Goal: Information Seeking & Learning: Understand process/instructions

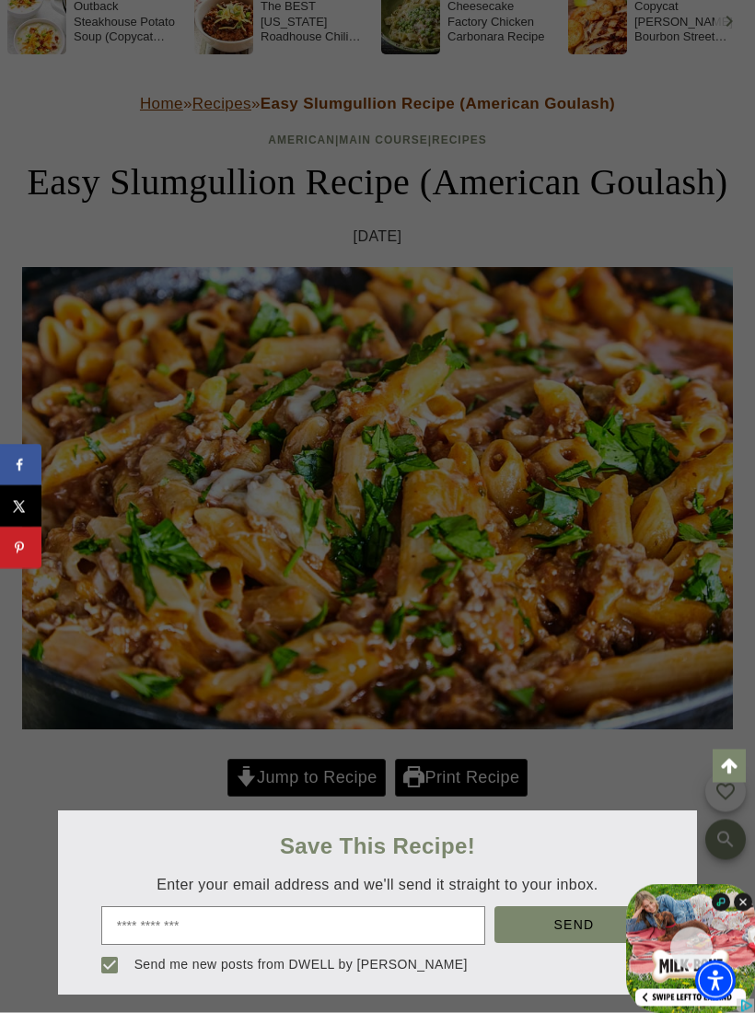
scroll to position [190, 0]
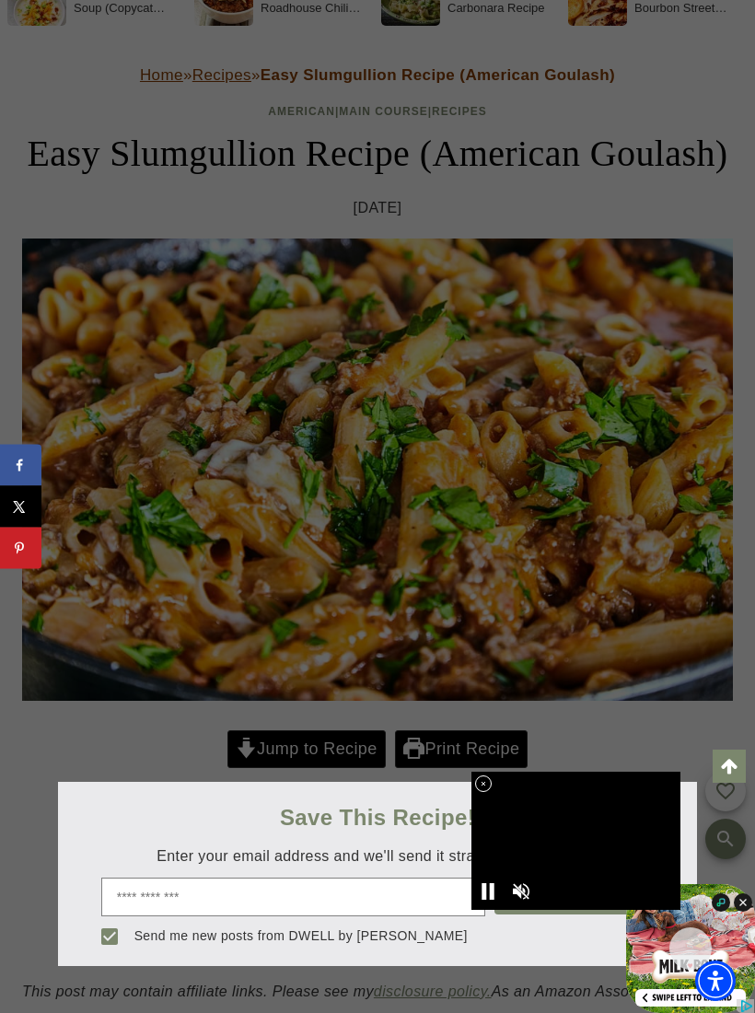
click at [328, 809] on div at bounding box center [377, 506] width 755 height 1013
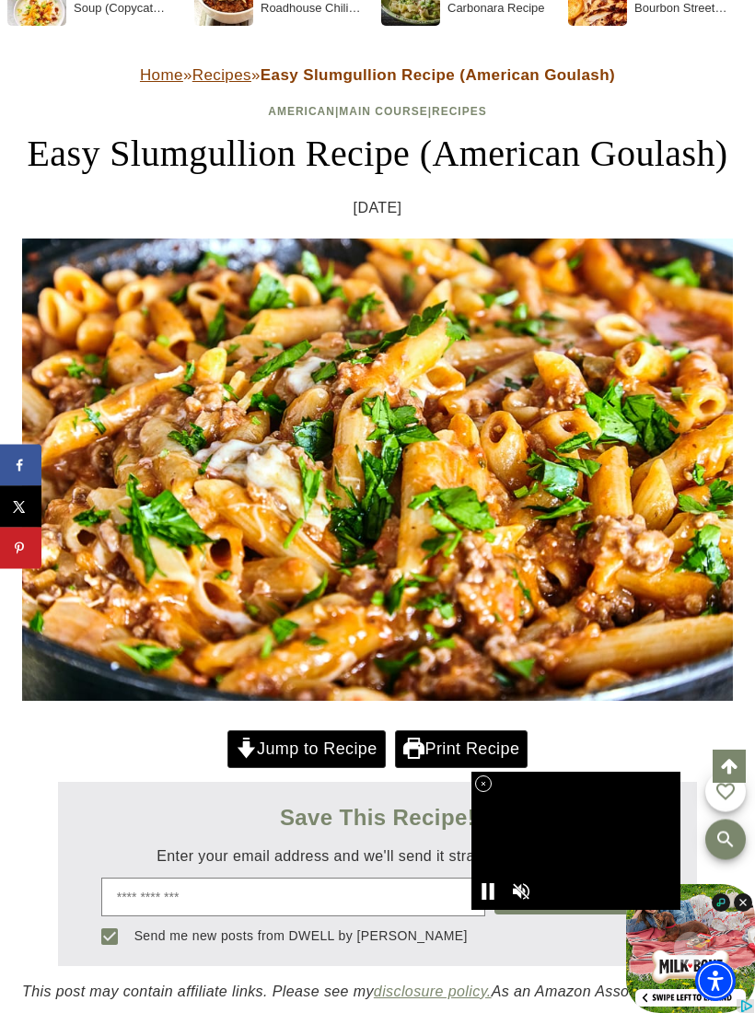
click at [335, 768] on link "Jump to Recipe" at bounding box center [306, 749] width 158 height 38
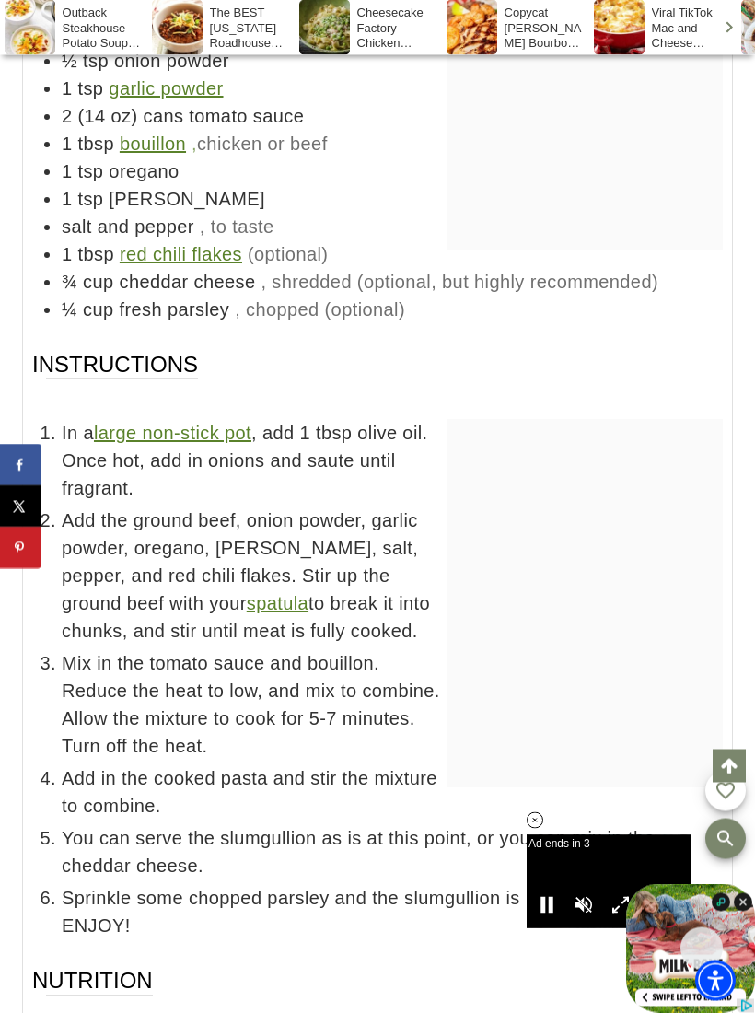
scroll to position [12681, 0]
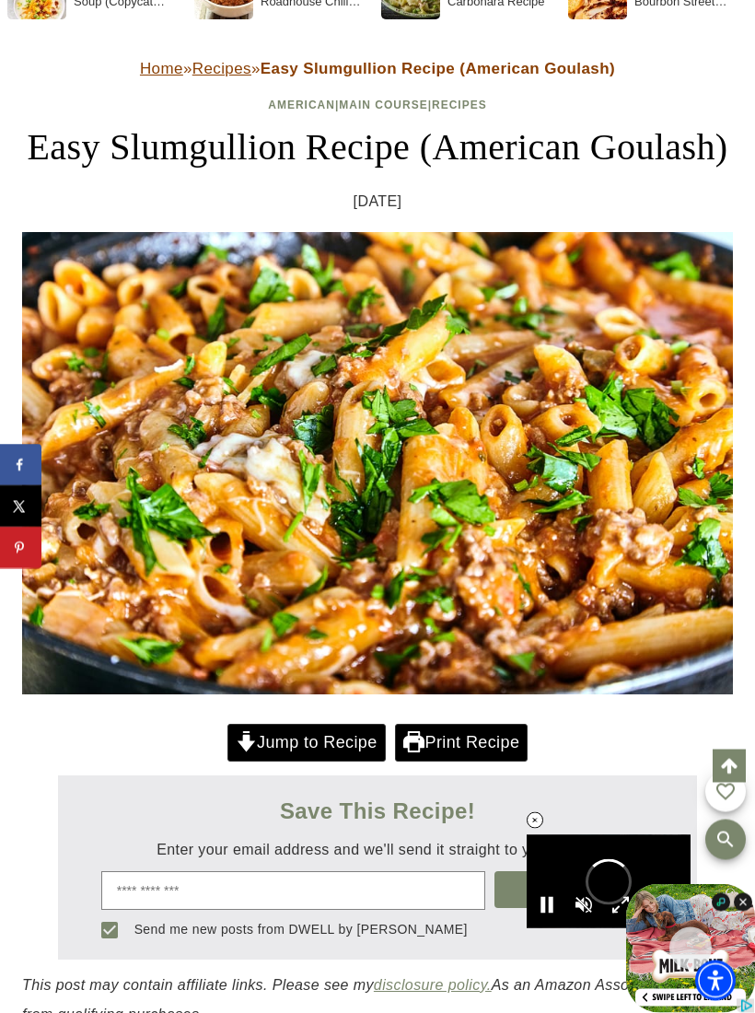
scroll to position [196, 0]
